Goal: Task Accomplishment & Management: Use online tool/utility

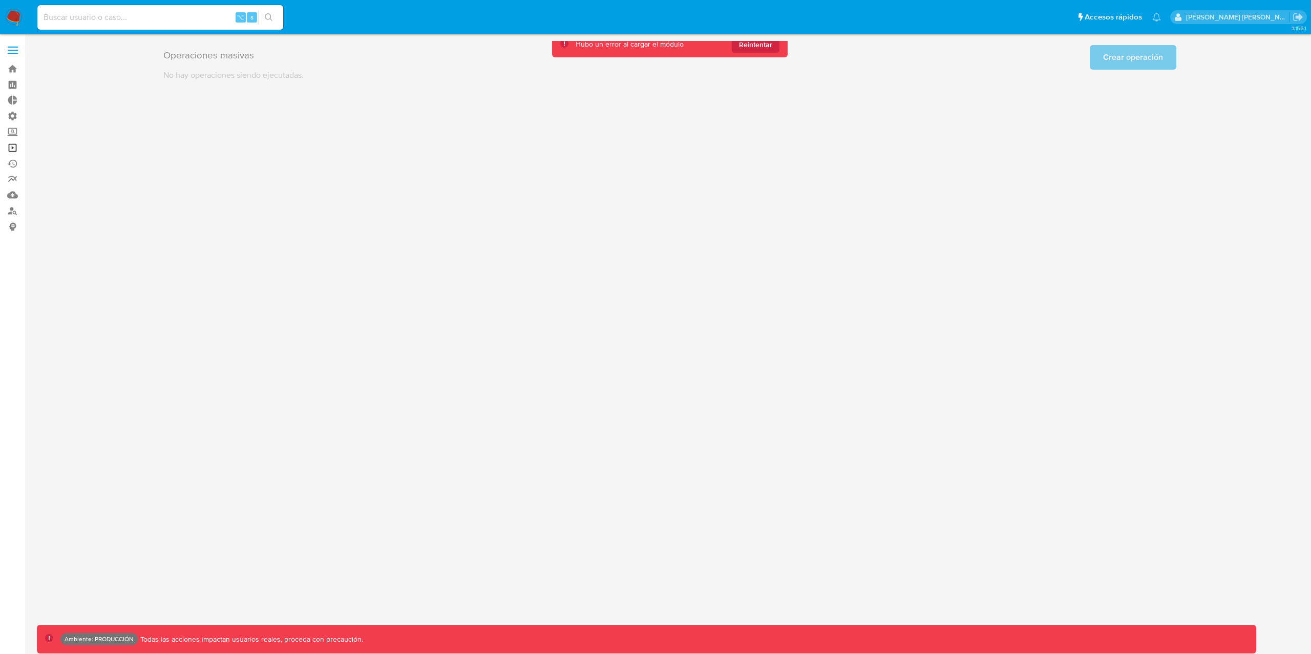
click at [9, 148] on link "Operaciones masivas" at bounding box center [61, 148] width 122 height 16
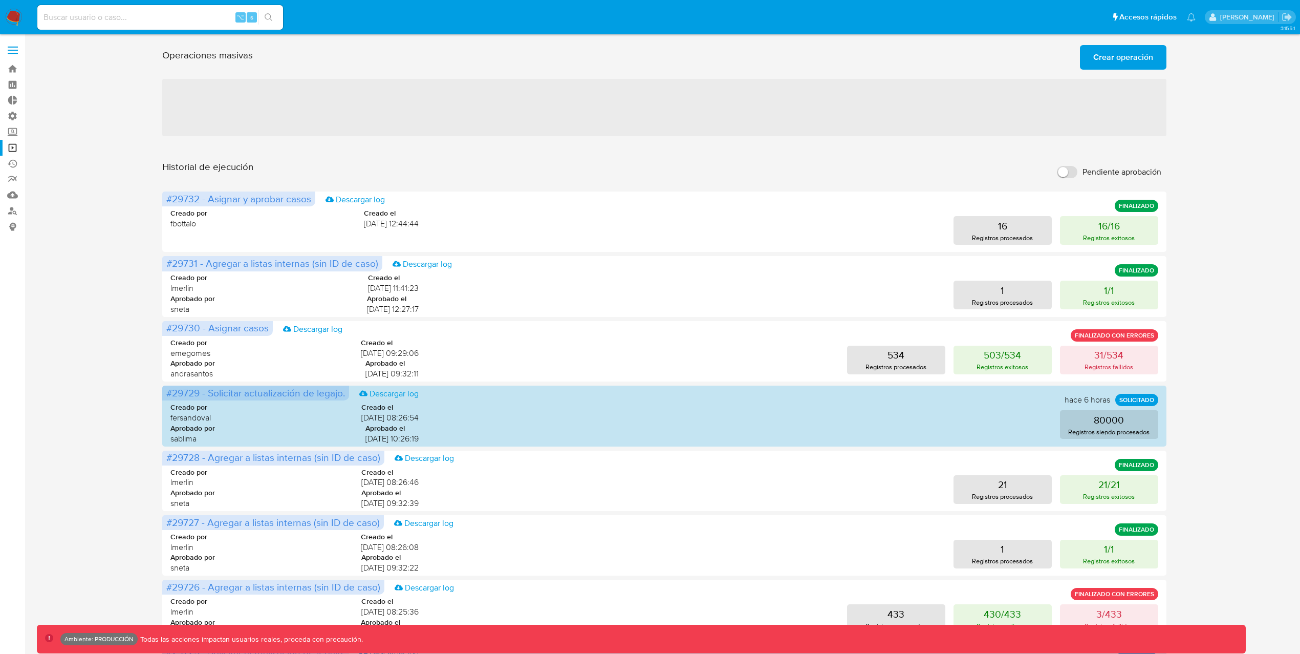
click at [1142, 62] on span "Crear operación" at bounding box center [1123, 57] width 60 height 23
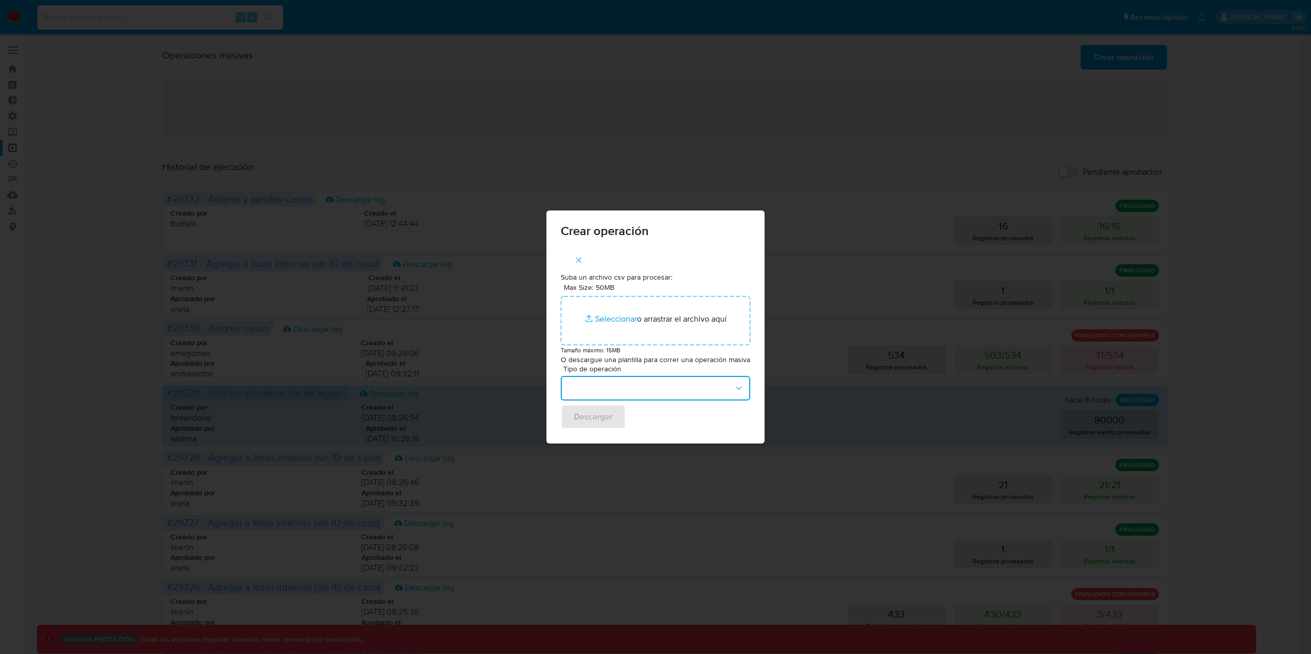
click at [640, 379] on button "button" at bounding box center [655, 388] width 189 height 25
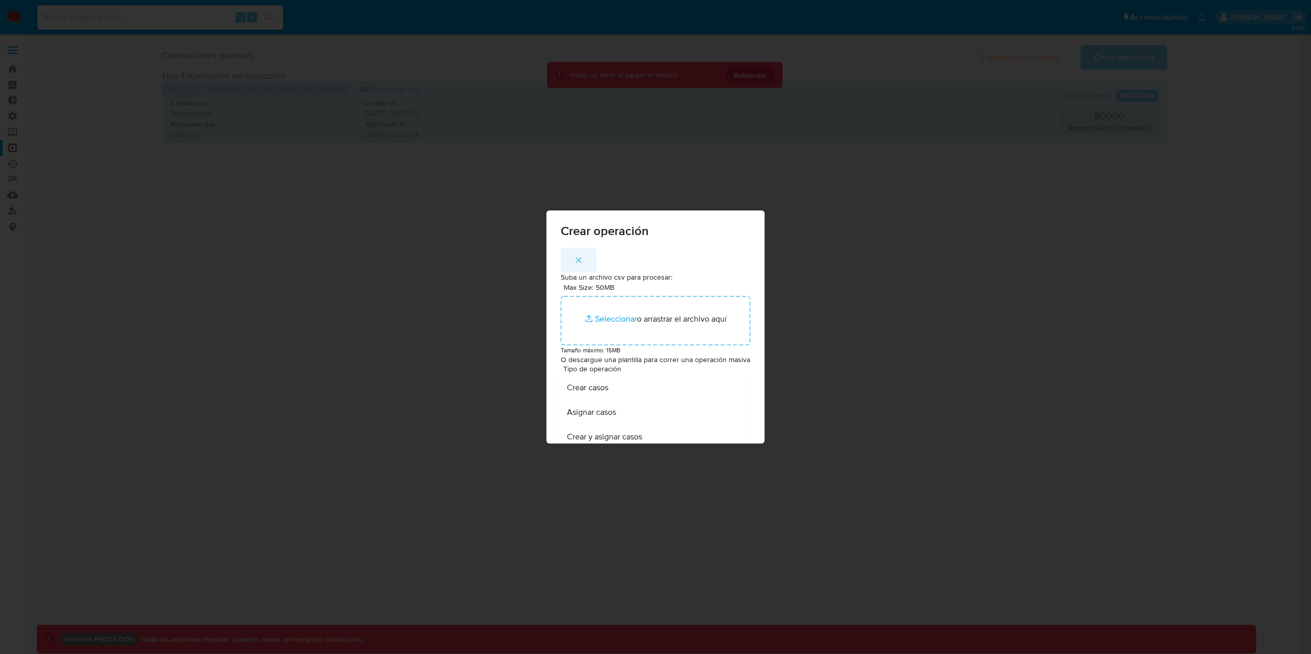
click at [573, 254] on button "button" at bounding box center [579, 260] width 36 height 25
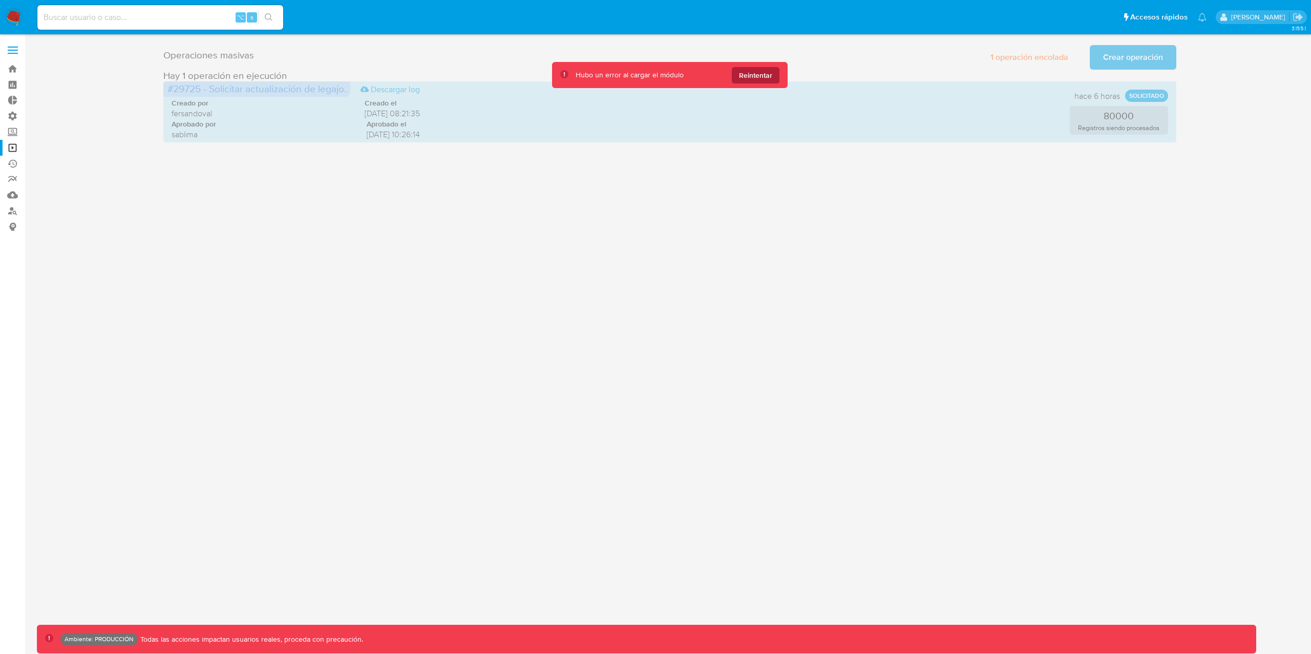
click at [758, 73] on span "Reintentar" at bounding box center [755, 75] width 33 height 16
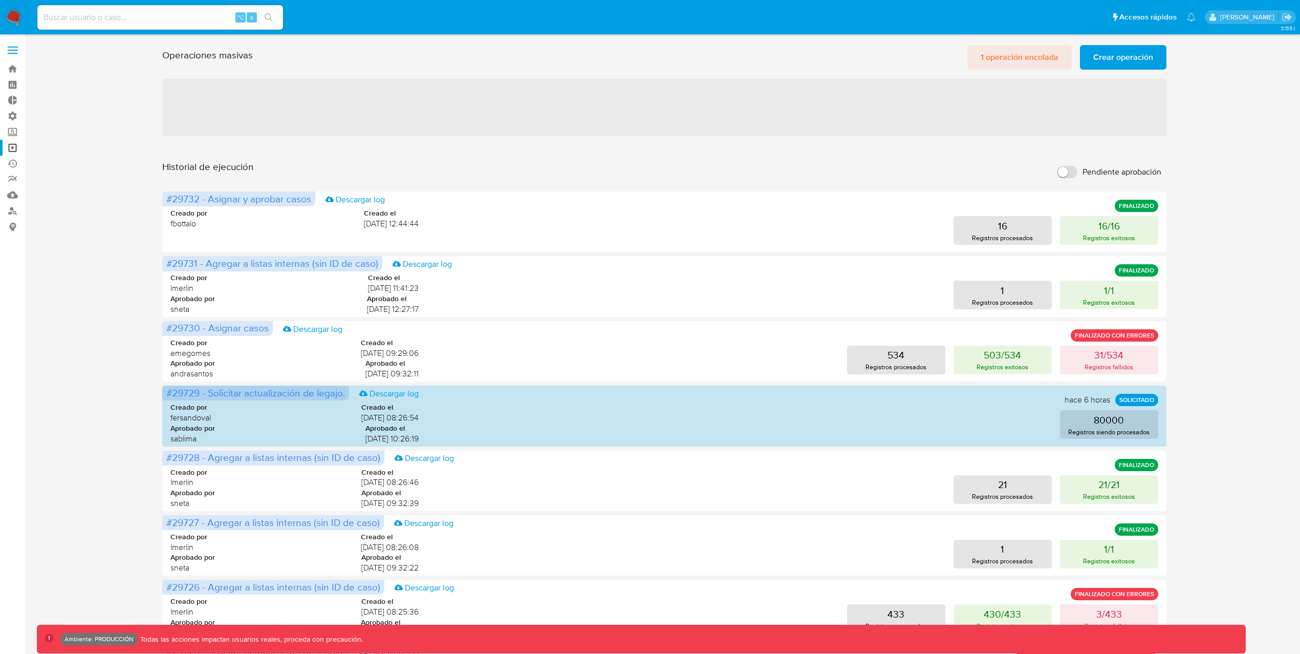
click at [1046, 58] on span "1 operación encolada" at bounding box center [1020, 57] width 78 height 23
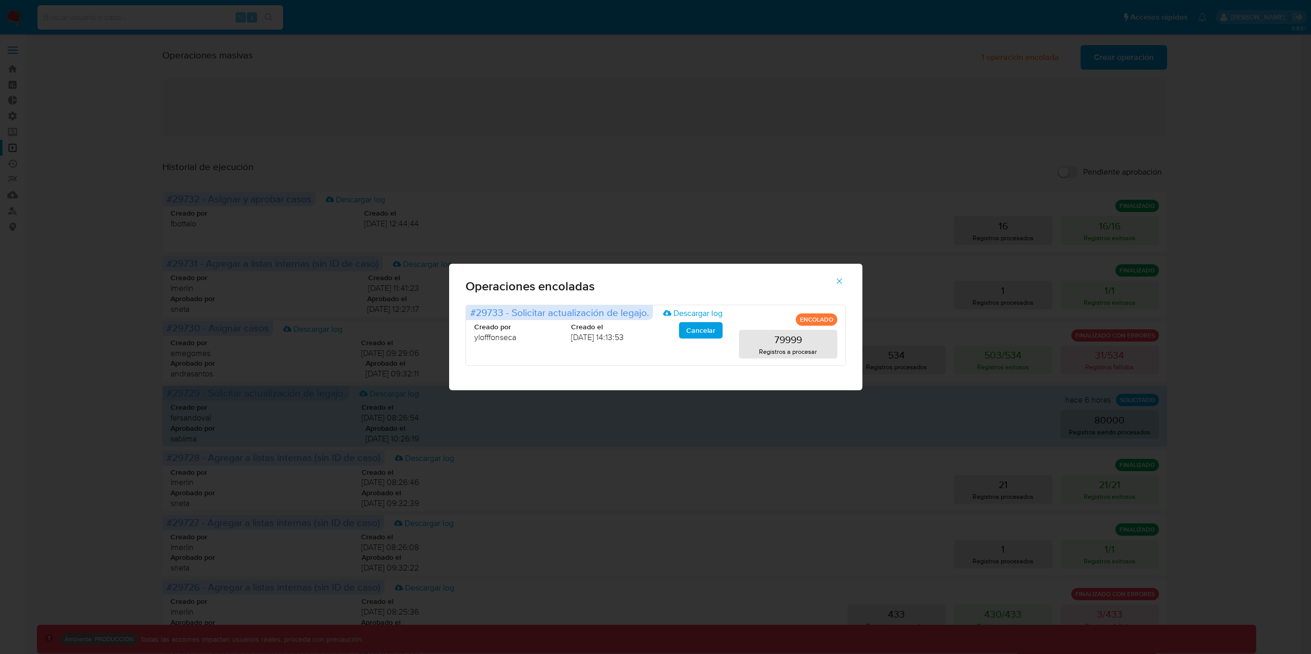
click at [838, 280] on icon "button" at bounding box center [839, 281] width 6 height 6
